Goal: Communication & Community: Answer question/provide support

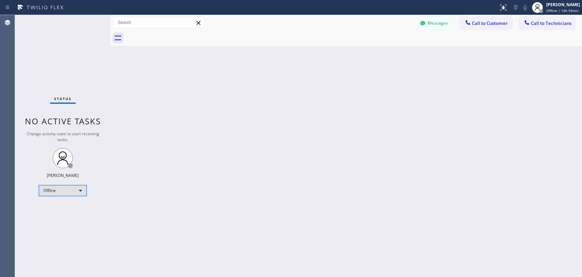
click at [76, 189] on div "Offline" at bounding box center [63, 190] width 48 height 11
click at [72, 216] on li "Unavailable" at bounding box center [62, 216] width 46 height 8
click at [544, 27] on button "Call to Technicians" at bounding box center [547, 23] width 56 height 13
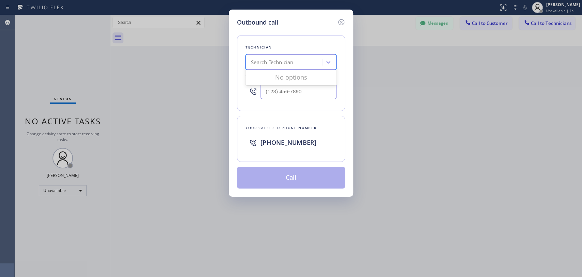
click at [308, 63] on div "Search Technician" at bounding box center [285, 62] width 74 height 12
type input "[PERSON_NAME]"
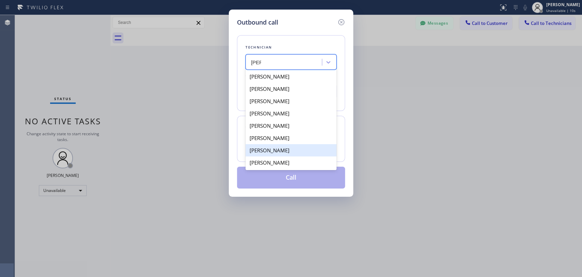
click at [295, 152] on div "[PERSON_NAME]" at bounding box center [291, 150] width 91 height 12
type input "[PHONE_NUMBER]"
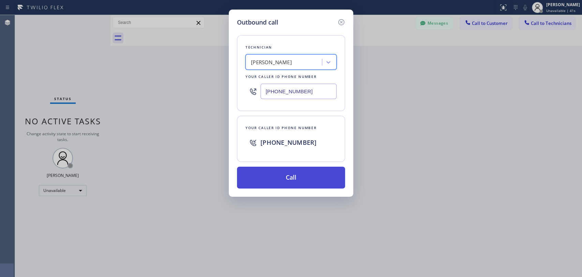
click at [313, 182] on button "Call" at bounding box center [291, 177] width 108 height 22
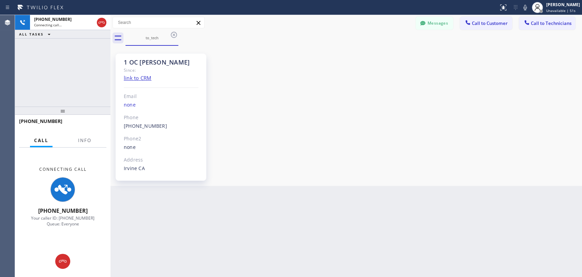
click at [38, 62] on div "[PHONE_NUMBER] Connecting call… ALL TASKS ALL TASKS ACTIVE TASKS TASKS IN WRAP …" at bounding box center [62, 60] width 95 height 91
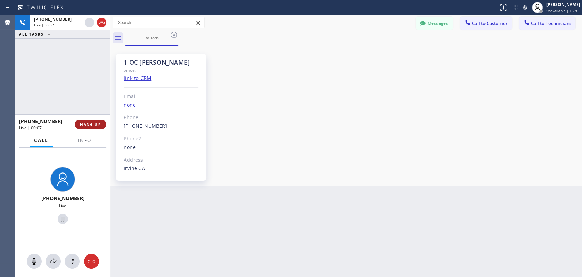
click at [85, 125] on span "HANG UP" at bounding box center [90, 124] width 21 height 5
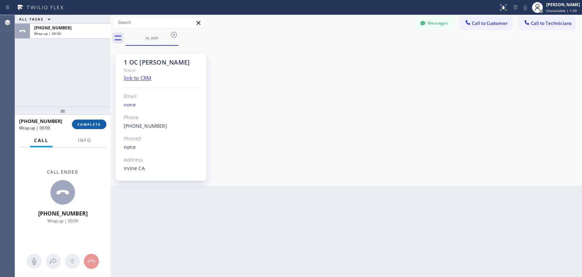
click at [85, 125] on span "COMPLETE" at bounding box center [89, 124] width 24 height 5
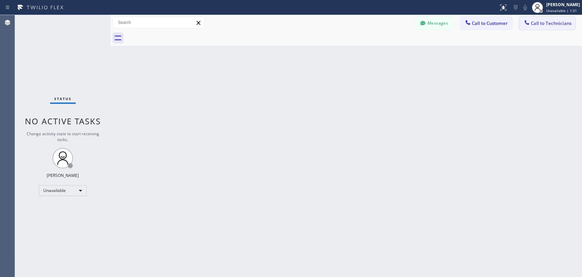
click at [562, 26] on span "Call to Technicians" at bounding box center [551, 23] width 41 height 6
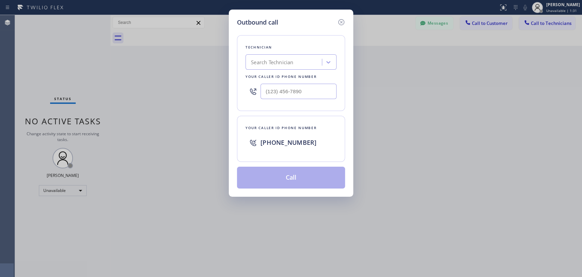
click at [297, 64] on div "Search Technician" at bounding box center [285, 62] width 74 height 12
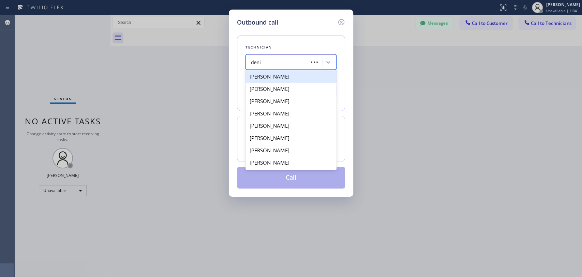
type input "[PERSON_NAME]"
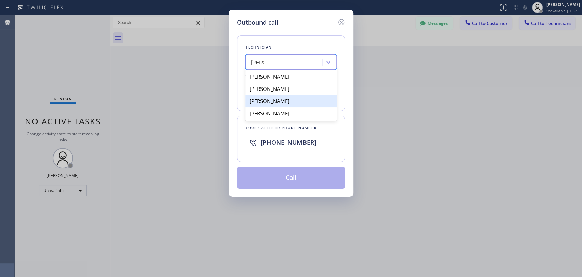
click at [307, 104] on div "[PERSON_NAME]" at bounding box center [291, 101] width 91 height 12
type input "[PHONE_NUMBER]"
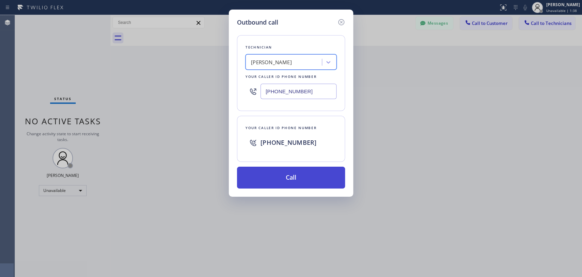
click at [279, 181] on button "Call" at bounding box center [291, 177] width 108 height 22
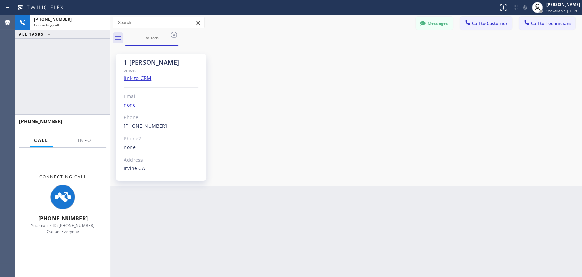
scroll to position [3659, 0]
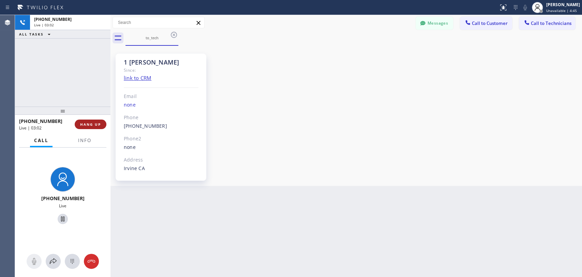
click at [93, 126] on span "HANG UP" at bounding box center [90, 124] width 21 height 5
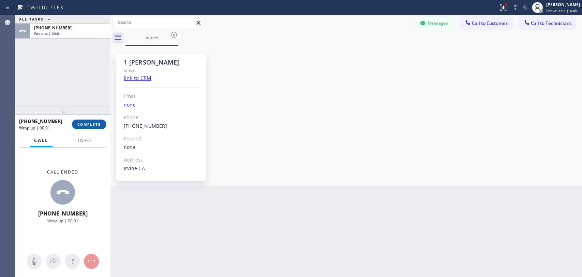
click at [93, 126] on span "COMPLETE" at bounding box center [89, 124] width 24 height 5
